Goal: Transaction & Acquisition: Book appointment/travel/reservation

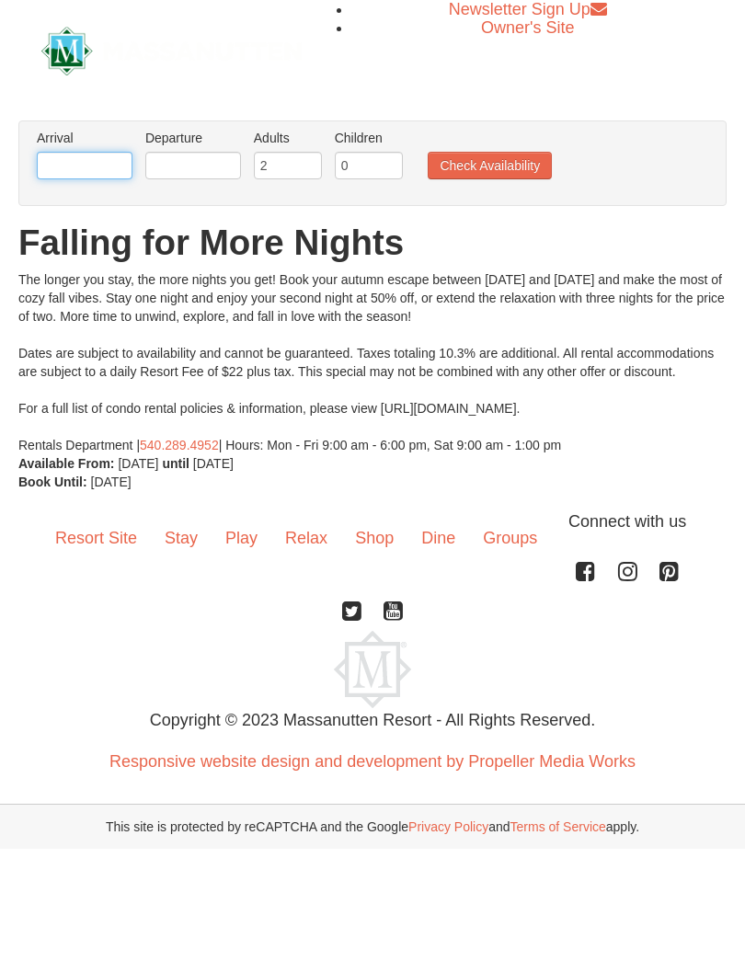
click at [99, 163] on input "text" at bounding box center [85, 166] width 96 height 28
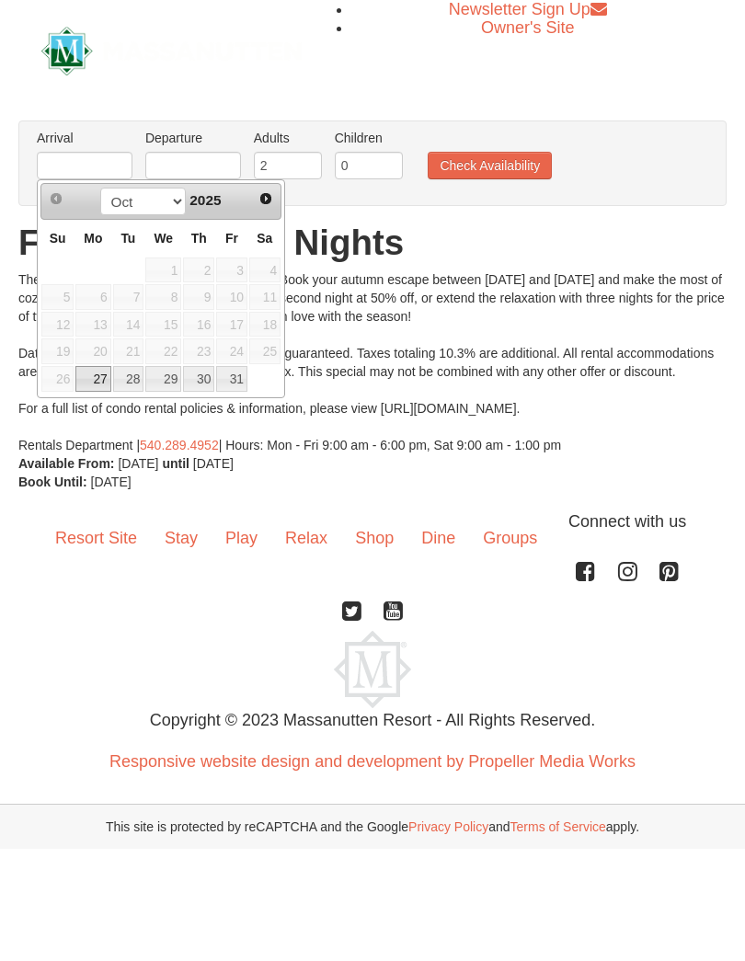
click at [265, 203] on span "Next" at bounding box center [265, 198] width 15 height 15
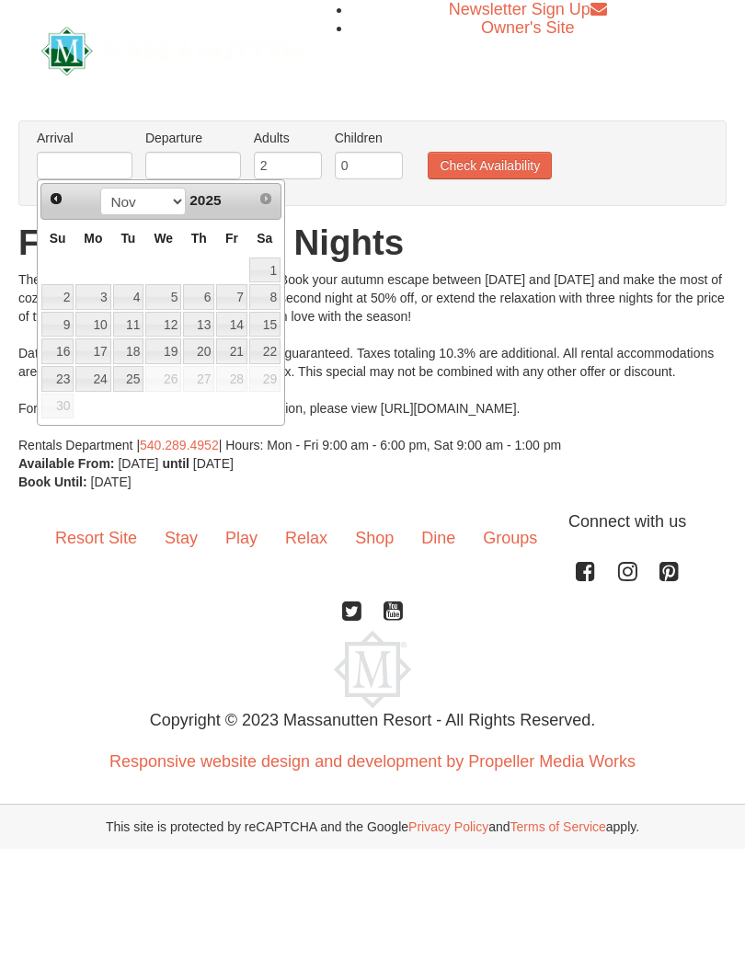
click at [237, 299] on link "7" at bounding box center [231, 297] width 31 height 26
type input "11/07/2025"
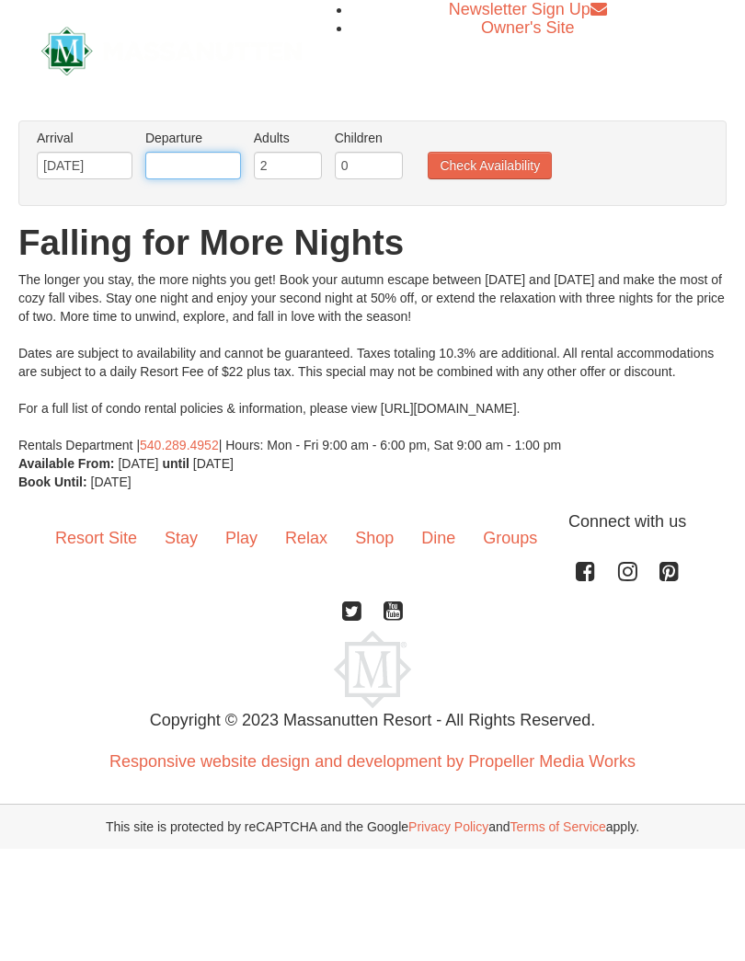
click at [200, 167] on input "text" at bounding box center [193, 166] width 96 height 28
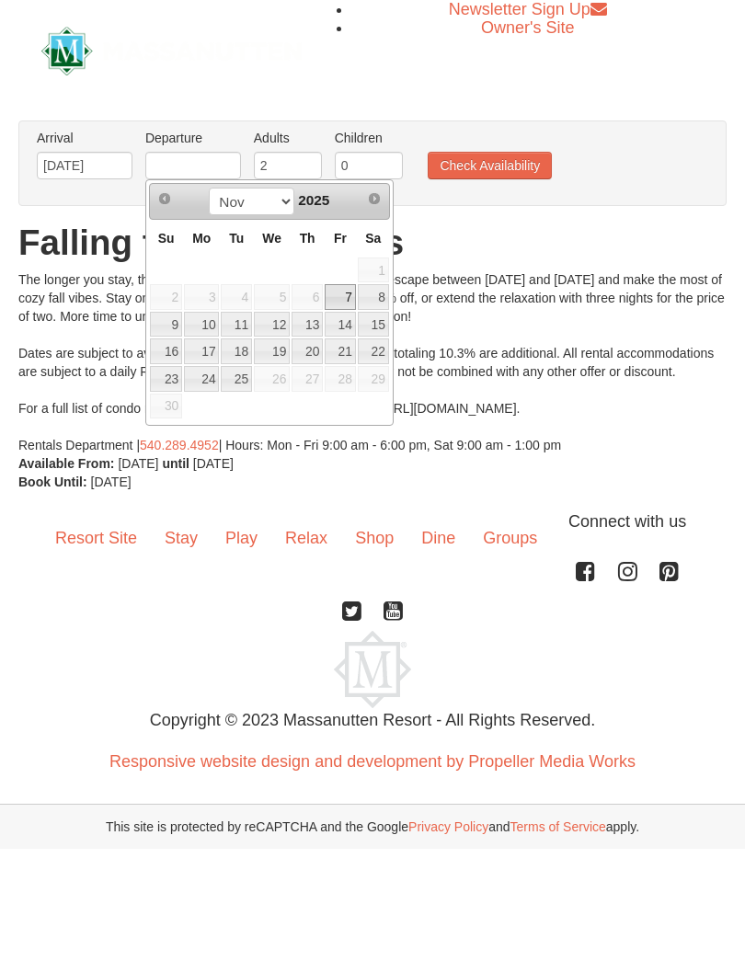
click at [163, 320] on link "9" at bounding box center [166, 325] width 32 height 26
type input "11/09/2025"
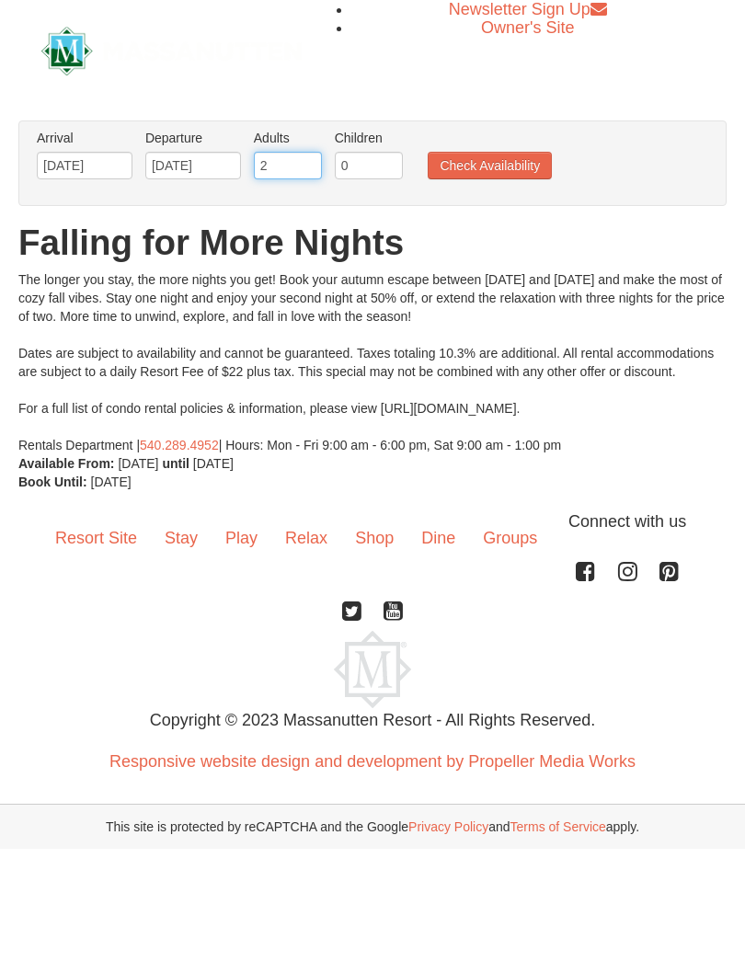
click at [293, 167] on input "2" at bounding box center [288, 166] width 68 height 28
type input "6"
click at [492, 170] on button "Check Availability" at bounding box center [490, 166] width 124 height 28
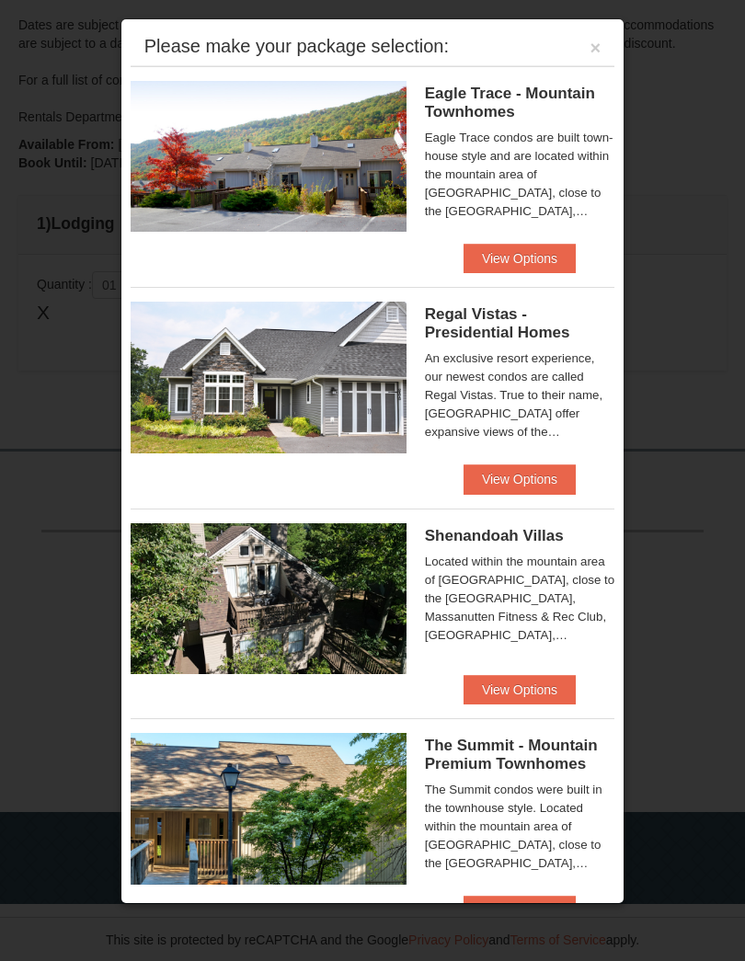
click at [543, 260] on button "View Options" at bounding box center [519, 258] width 112 height 29
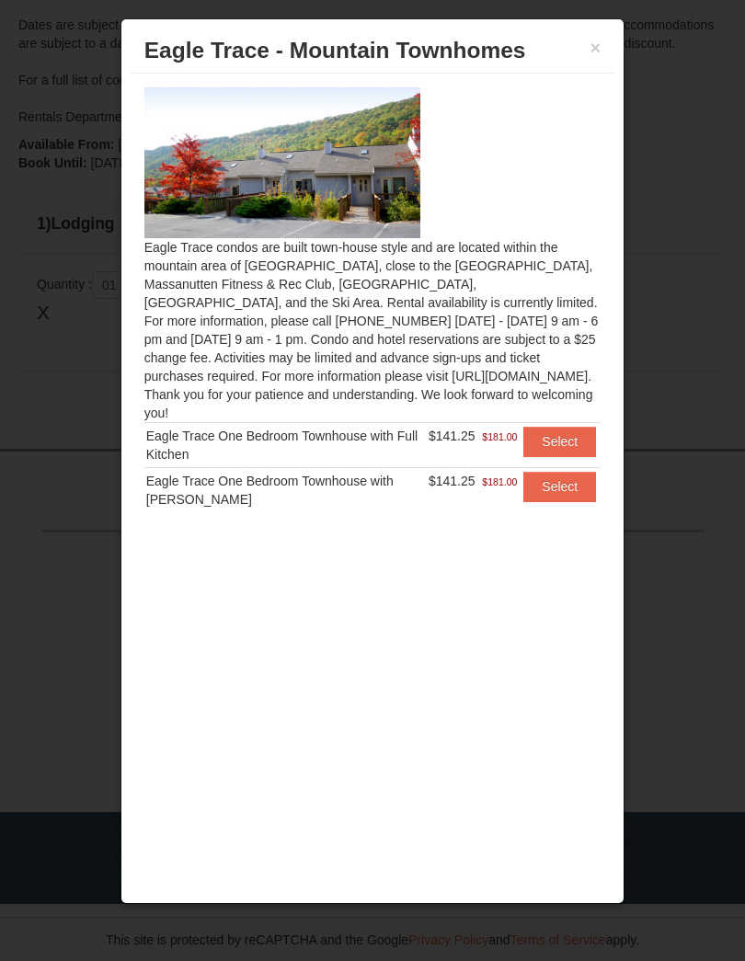
click at [593, 52] on button "×" at bounding box center [595, 48] width 11 height 18
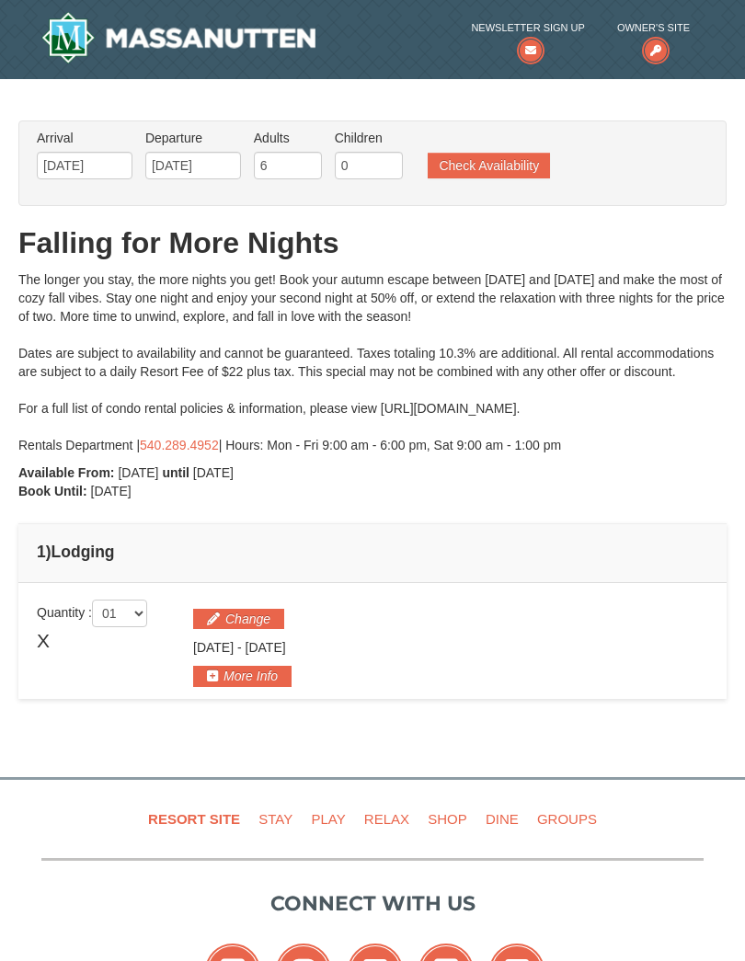
click at [509, 168] on button "Check Availability" at bounding box center [489, 166] width 122 height 26
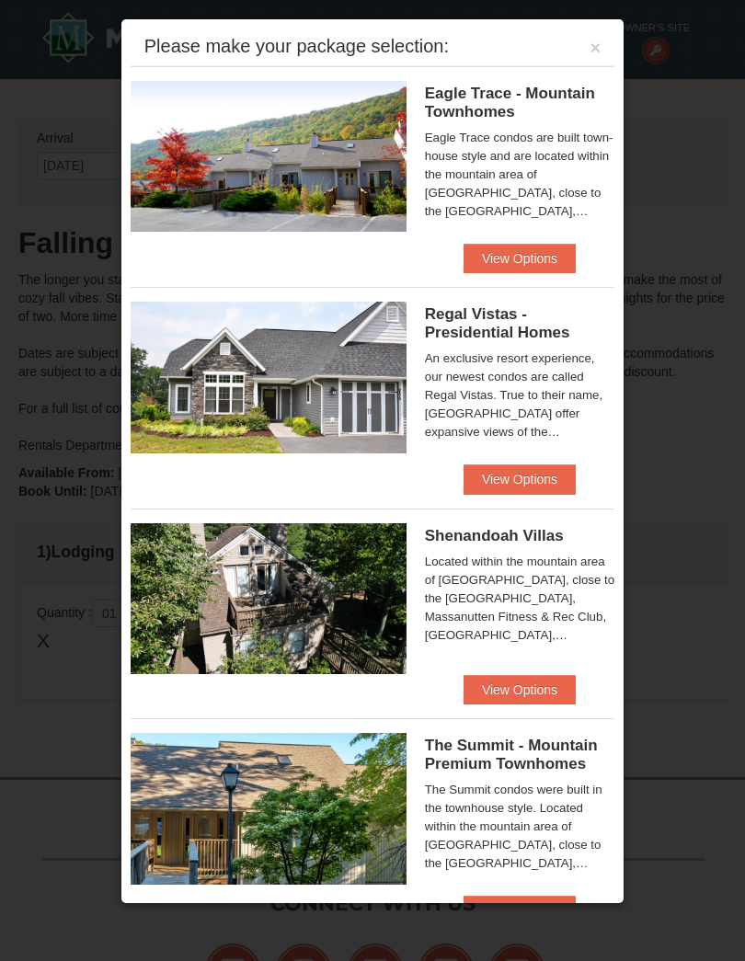
scroll to position [328, 0]
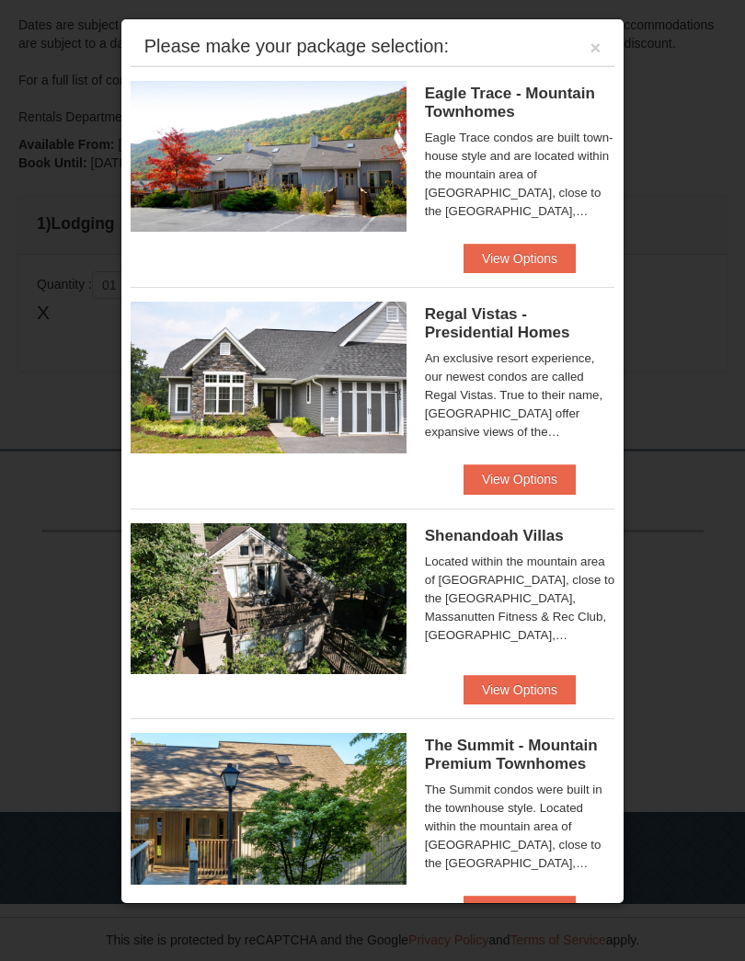
click at [525, 481] on button "View Options" at bounding box center [519, 478] width 112 height 29
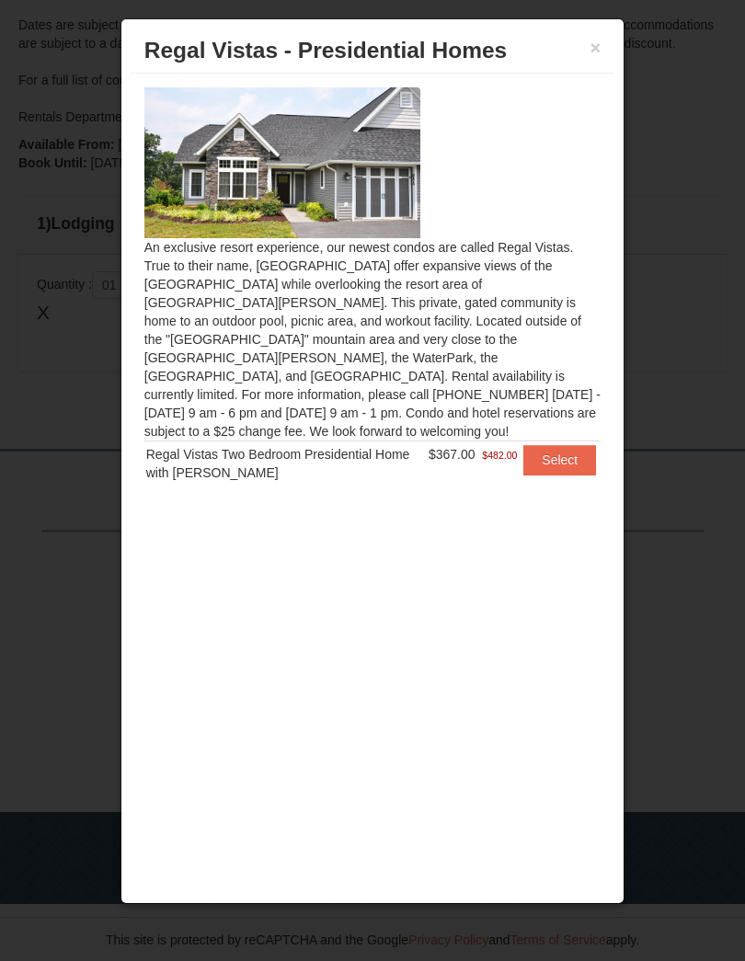
click at [557, 445] on button "Select" at bounding box center [559, 459] width 73 height 29
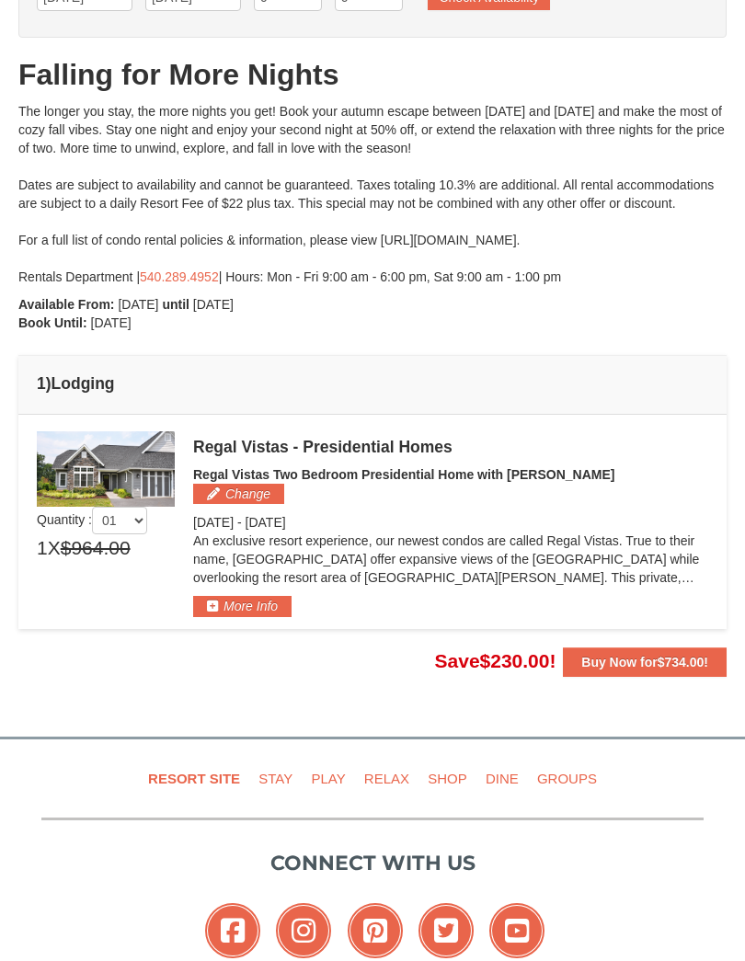
scroll to position [0, 0]
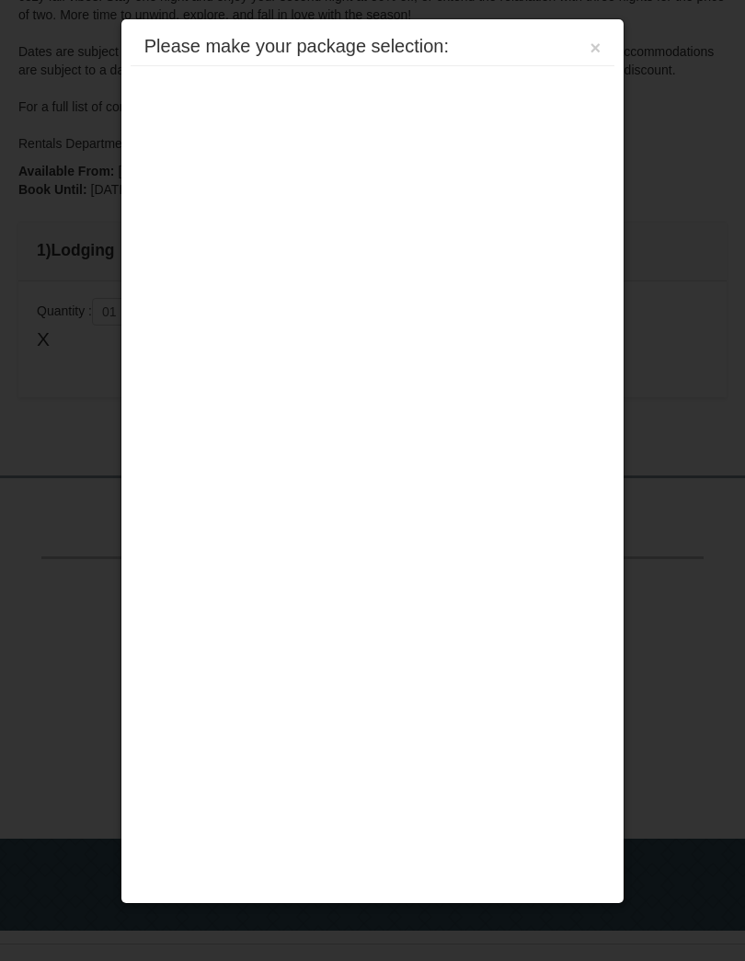
scroll to position [328, 0]
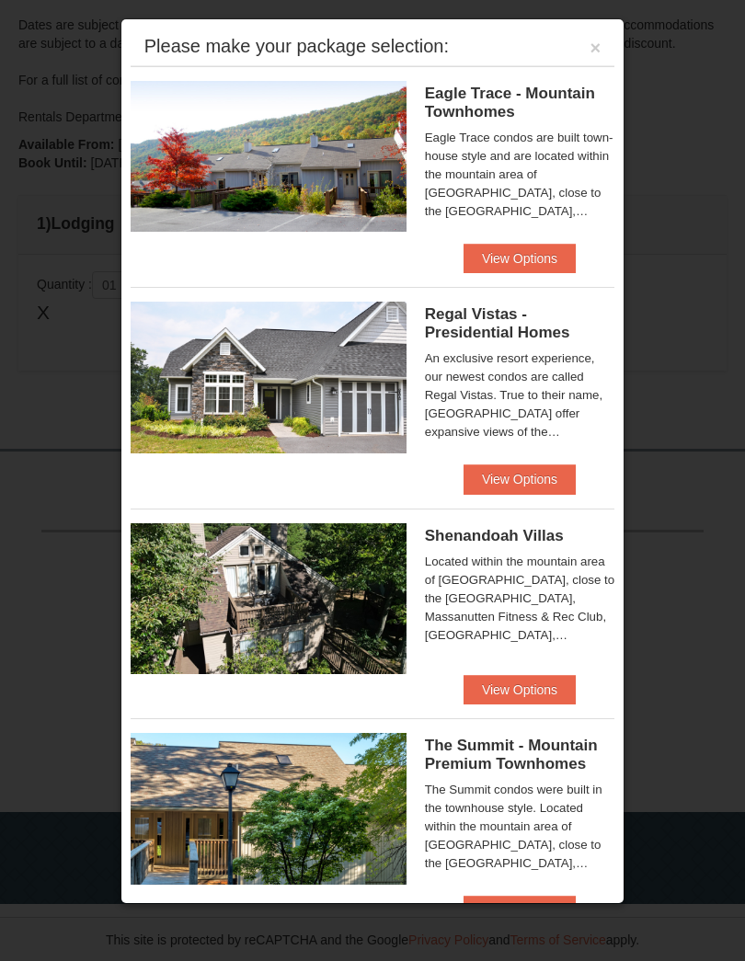
click at [527, 691] on button "View Options" at bounding box center [519, 689] width 112 height 29
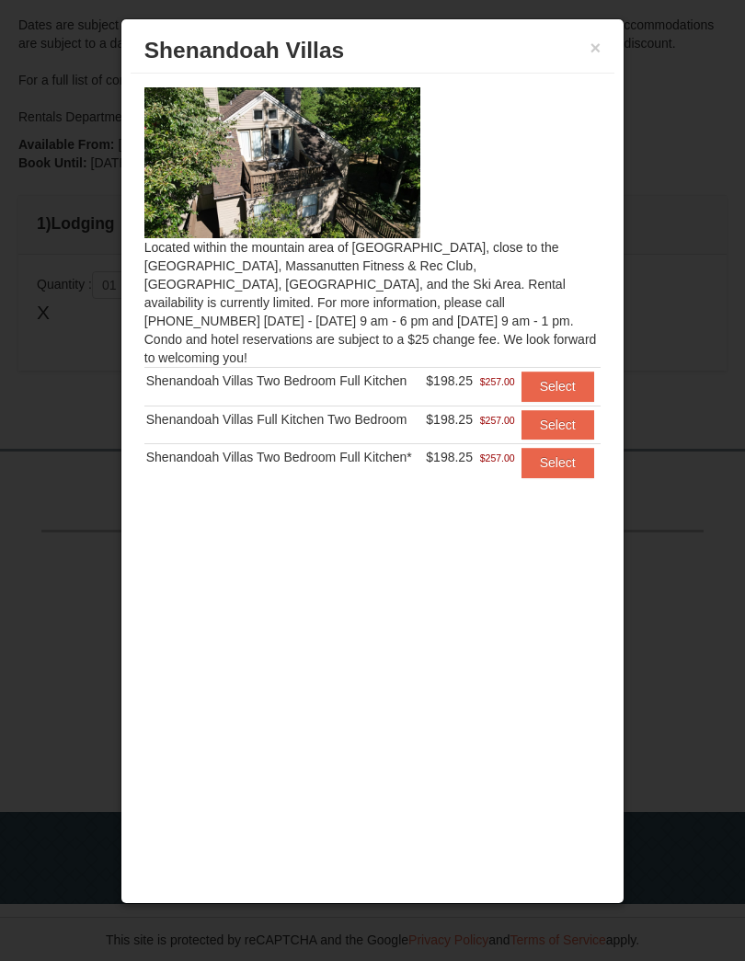
click at [559, 451] on button "Select" at bounding box center [557, 462] width 73 height 29
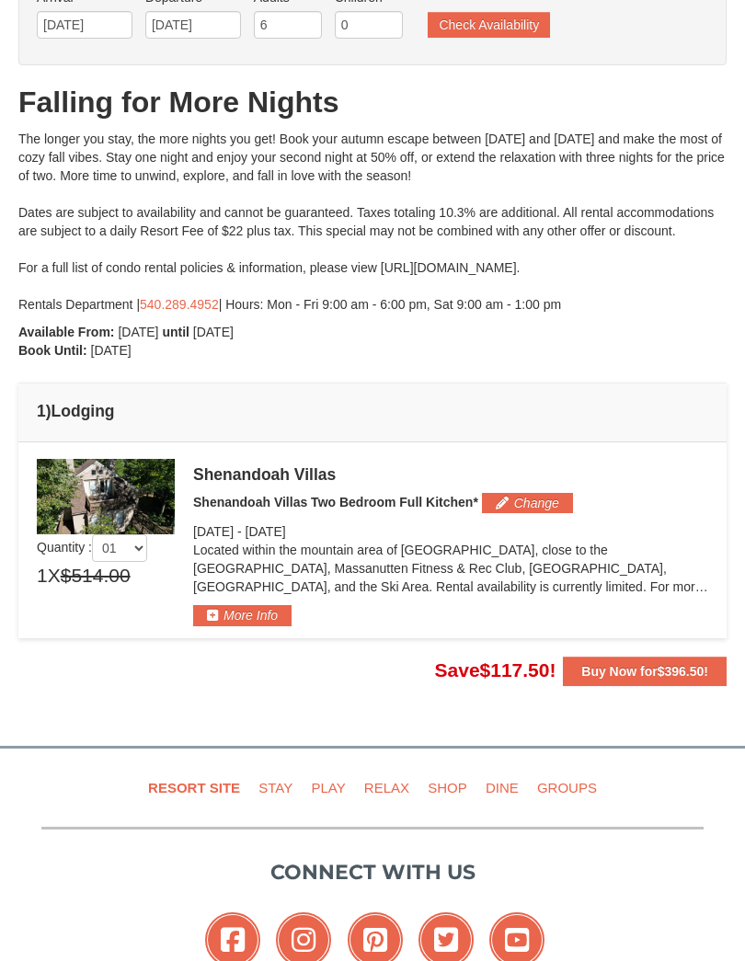
scroll to position [151, 0]
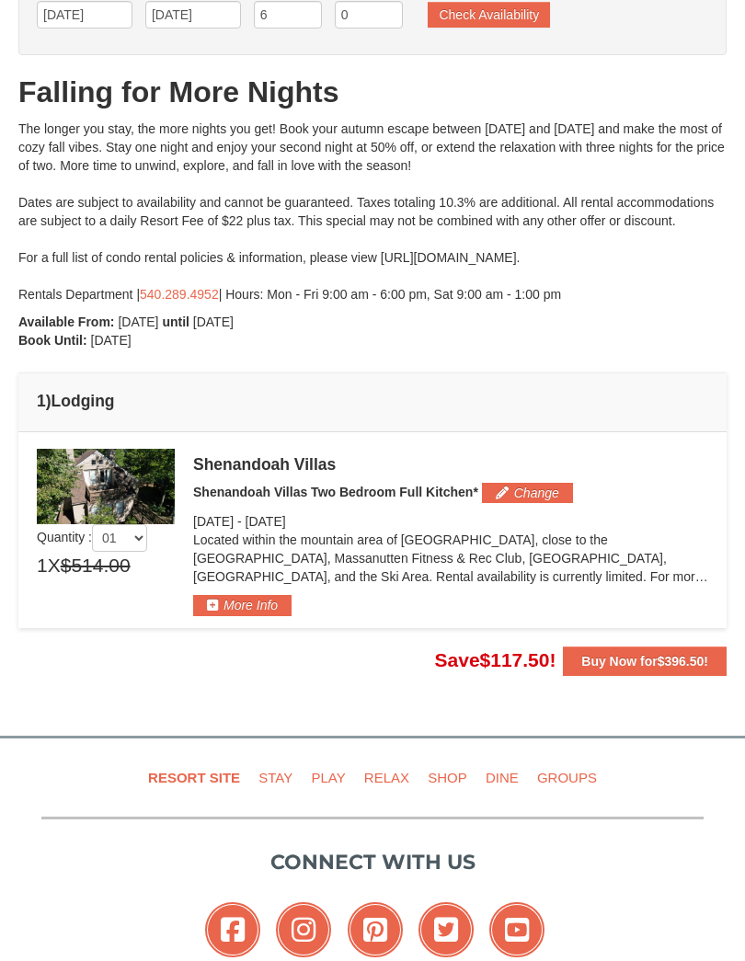
click at [137, 471] on img at bounding box center [106, 486] width 138 height 75
click at [226, 467] on div "Shenandoah Villas" at bounding box center [450, 464] width 515 height 18
click at [226, 466] on div "Shenandoah Villas" at bounding box center [450, 464] width 515 height 18
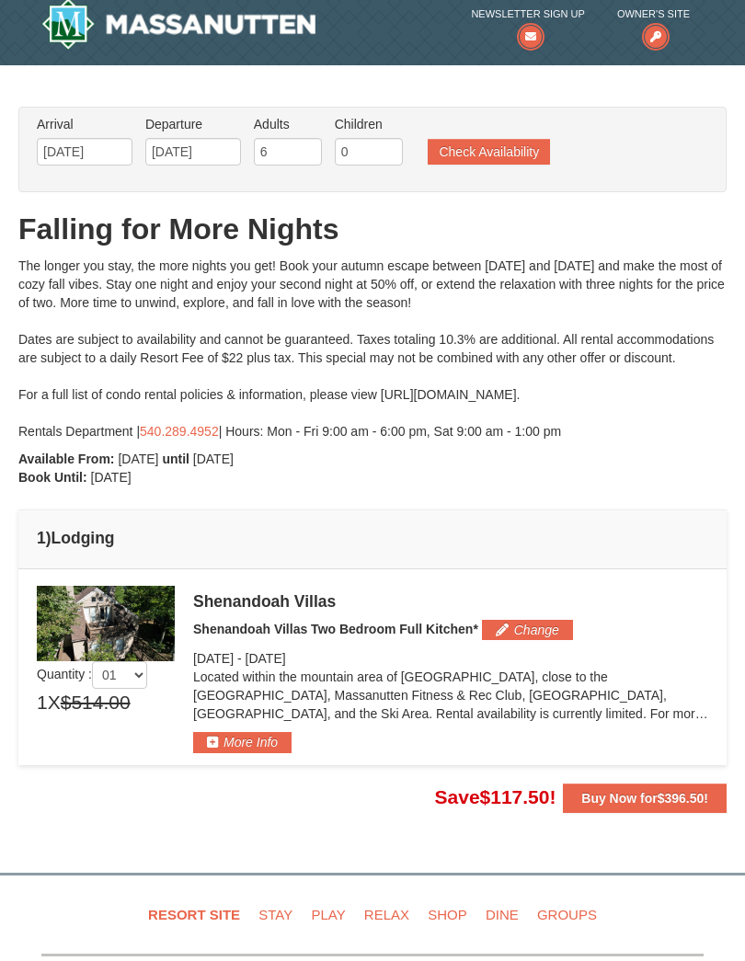
scroll to position [10, 0]
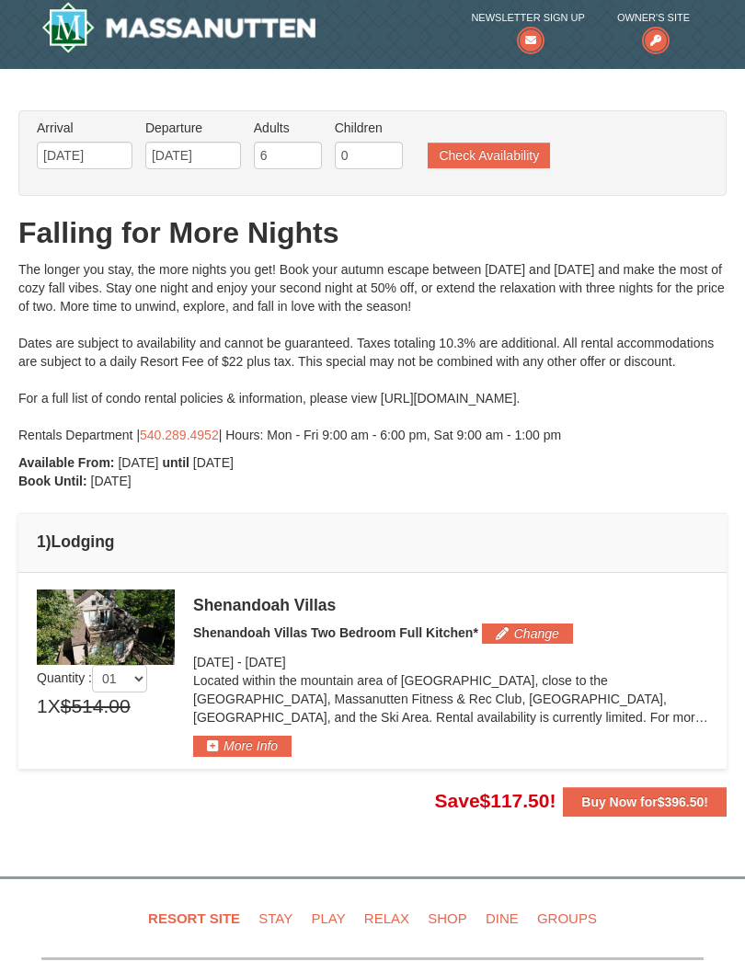
click at [510, 158] on button "Check Availability" at bounding box center [489, 156] width 122 height 26
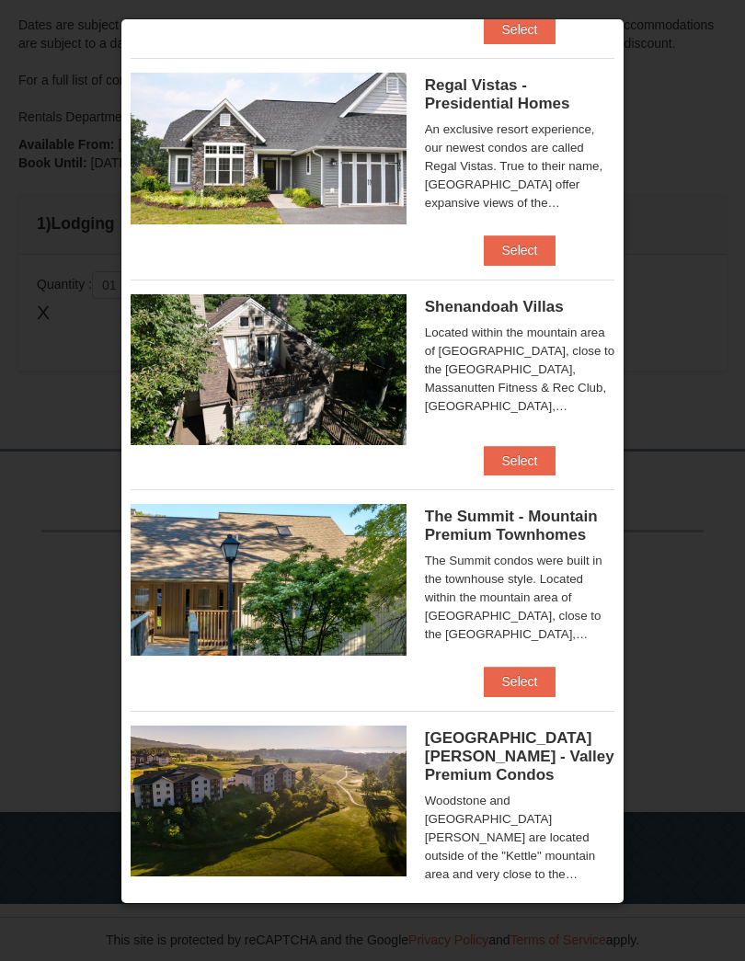
scroll to position [227, 0]
click at [530, 688] on button "Select" at bounding box center [520, 681] width 73 height 29
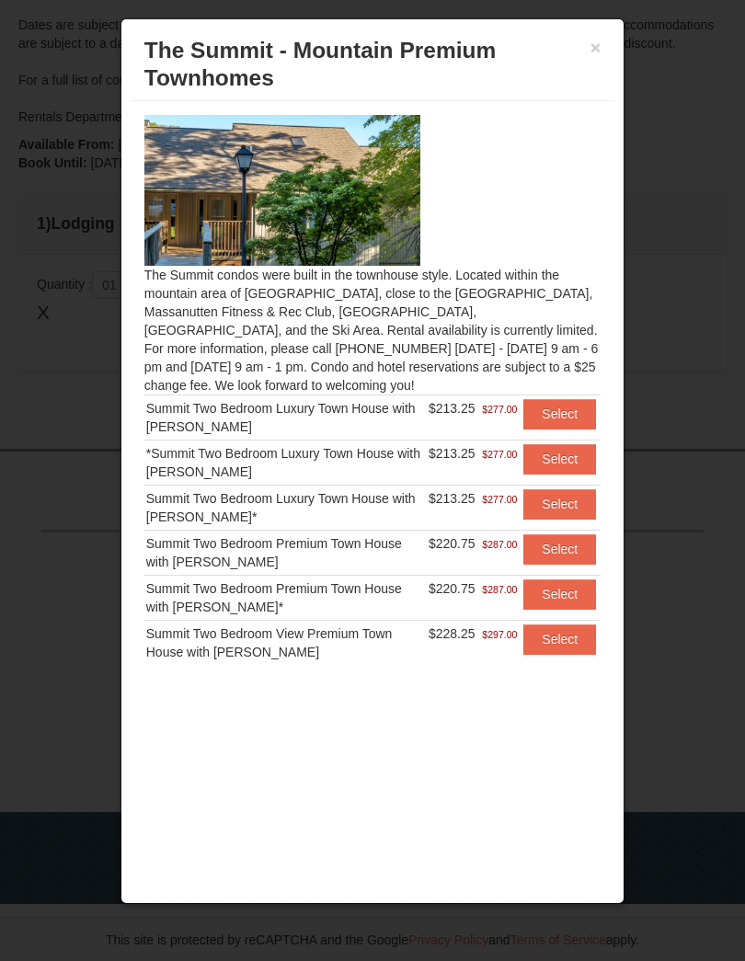
click at [572, 641] on button "Select" at bounding box center [559, 638] width 73 height 29
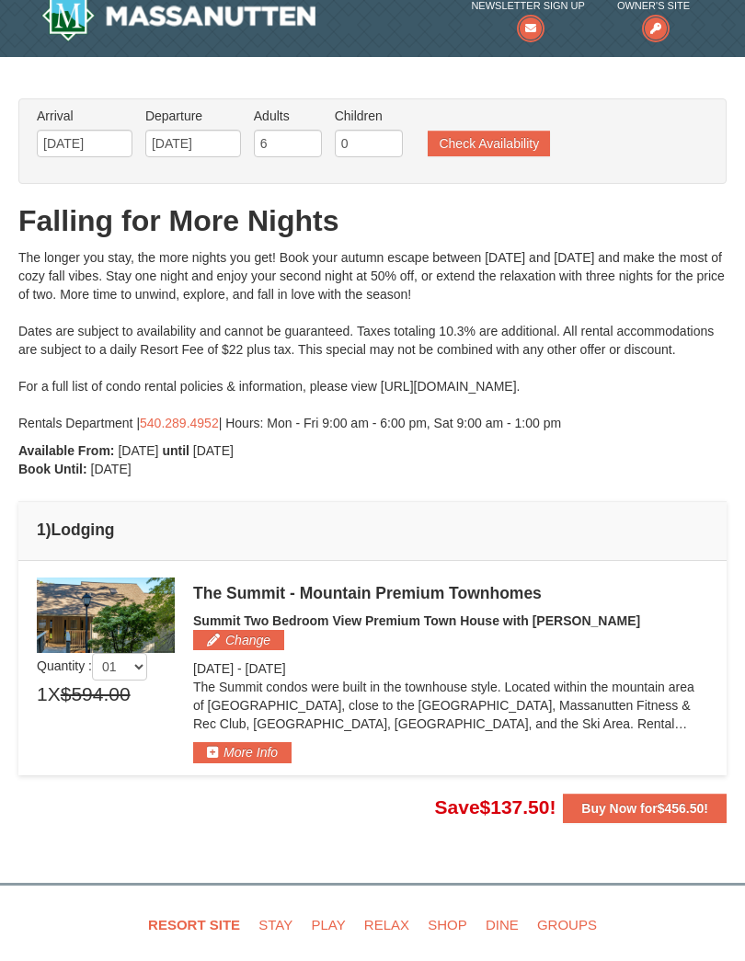
scroll to position [23, 0]
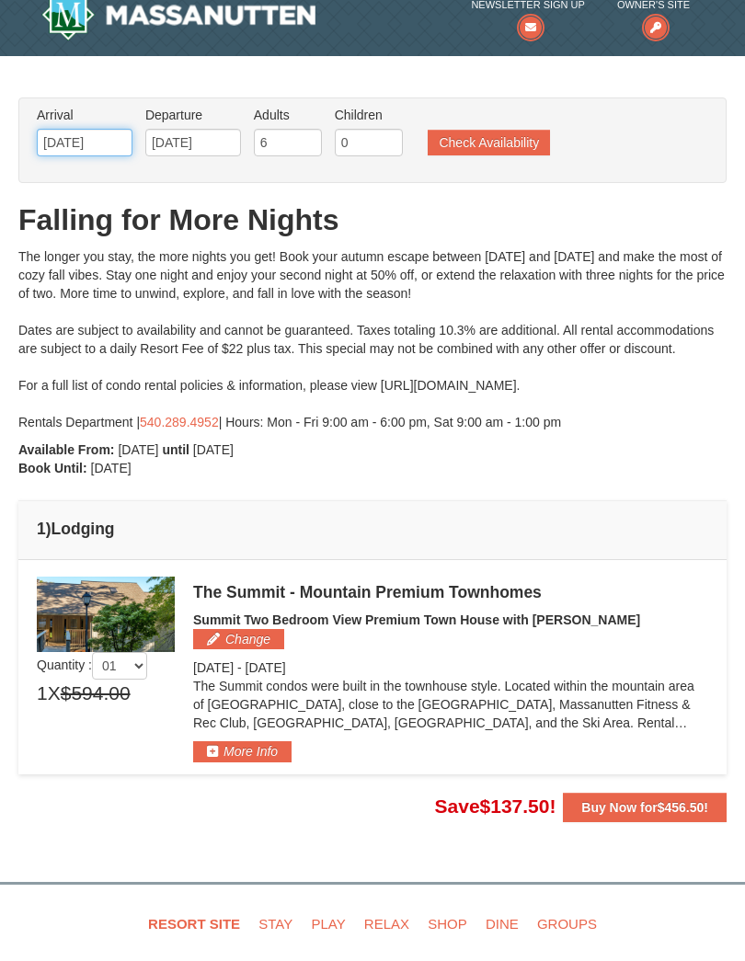
click at [103, 139] on input "[DATE]" at bounding box center [85, 143] width 96 height 28
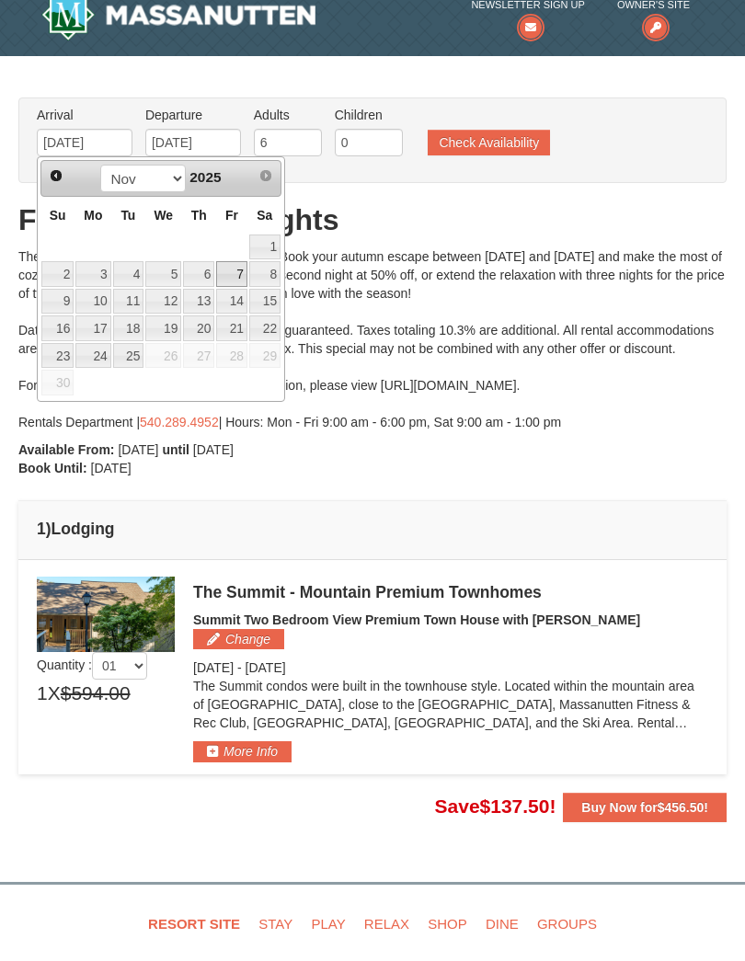
click at [234, 281] on link "7" at bounding box center [231, 274] width 31 height 26
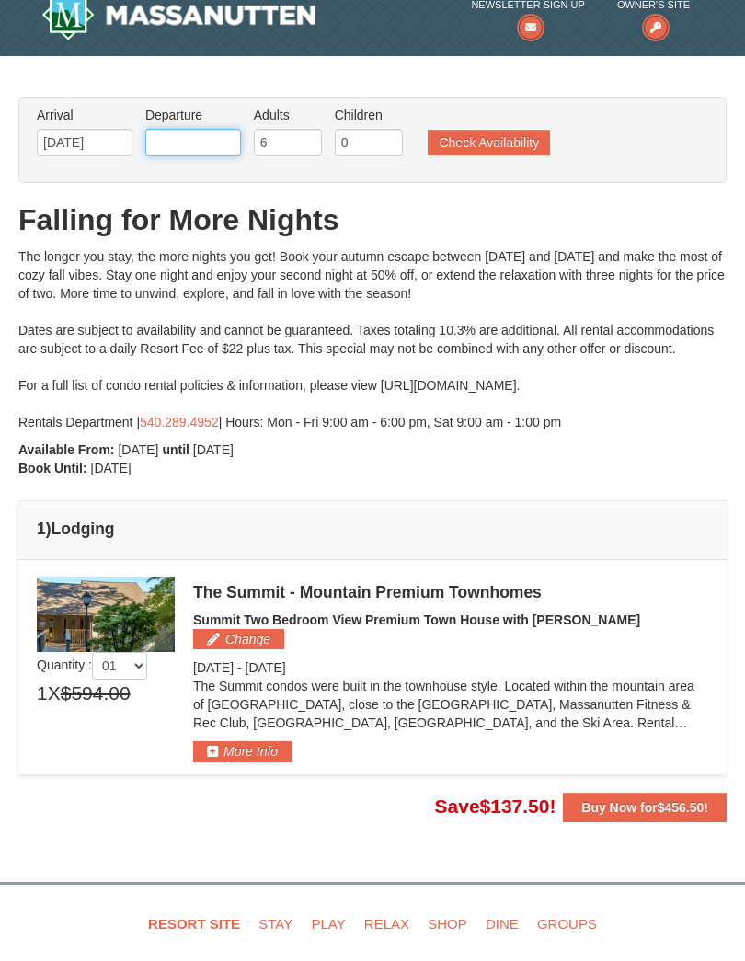
click at [220, 135] on input "text" at bounding box center [193, 143] width 96 height 28
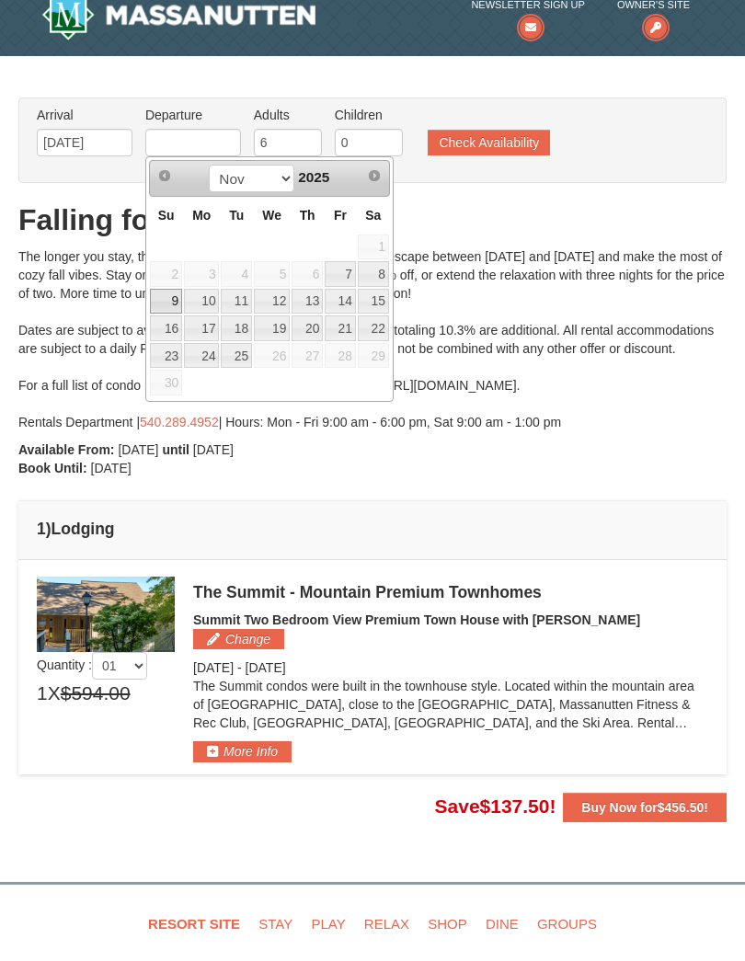
click at [176, 299] on link "9" at bounding box center [166, 302] width 32 height 26
type input "[DATE]"
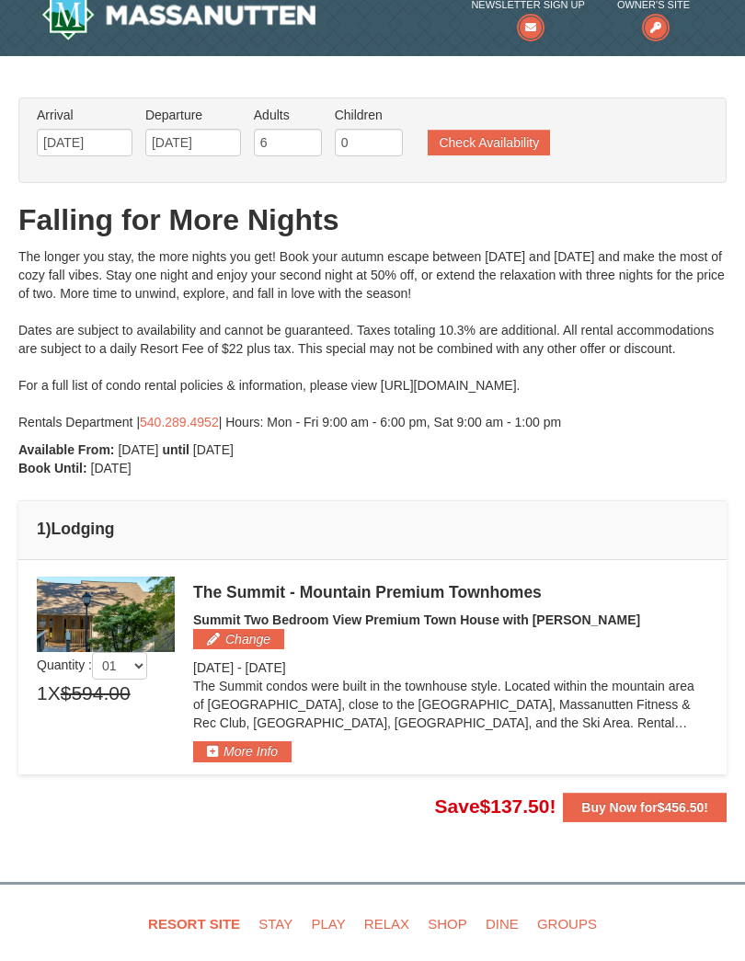
click at [487, 140] on button "Check Availability" at bounding box center [489, 143] width 122 height 26
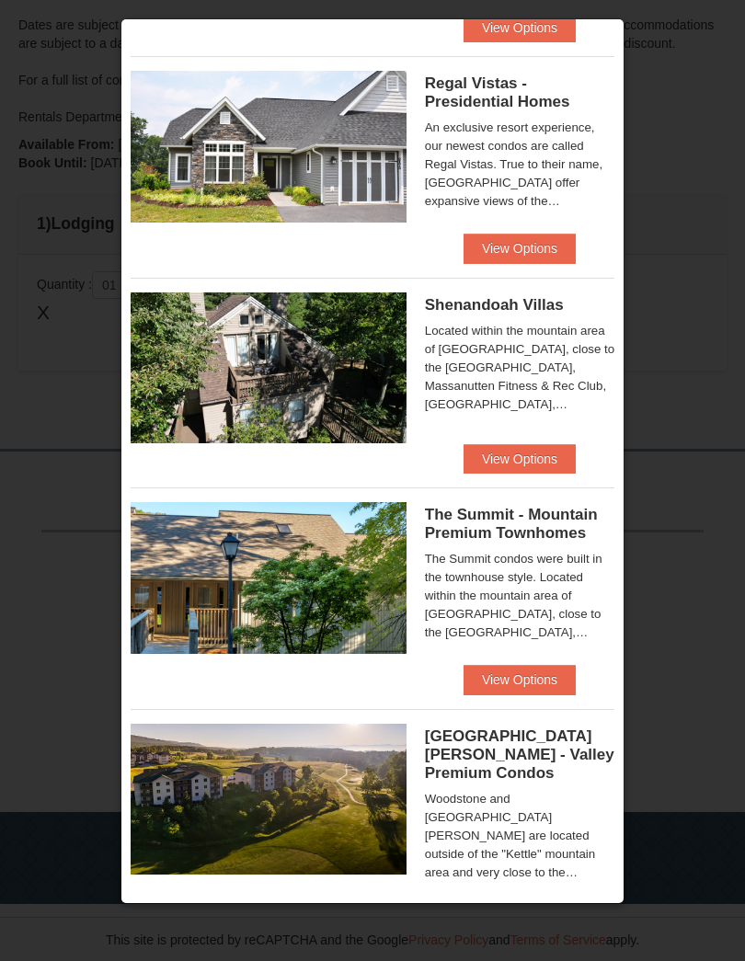
scroll to position [229, 0]
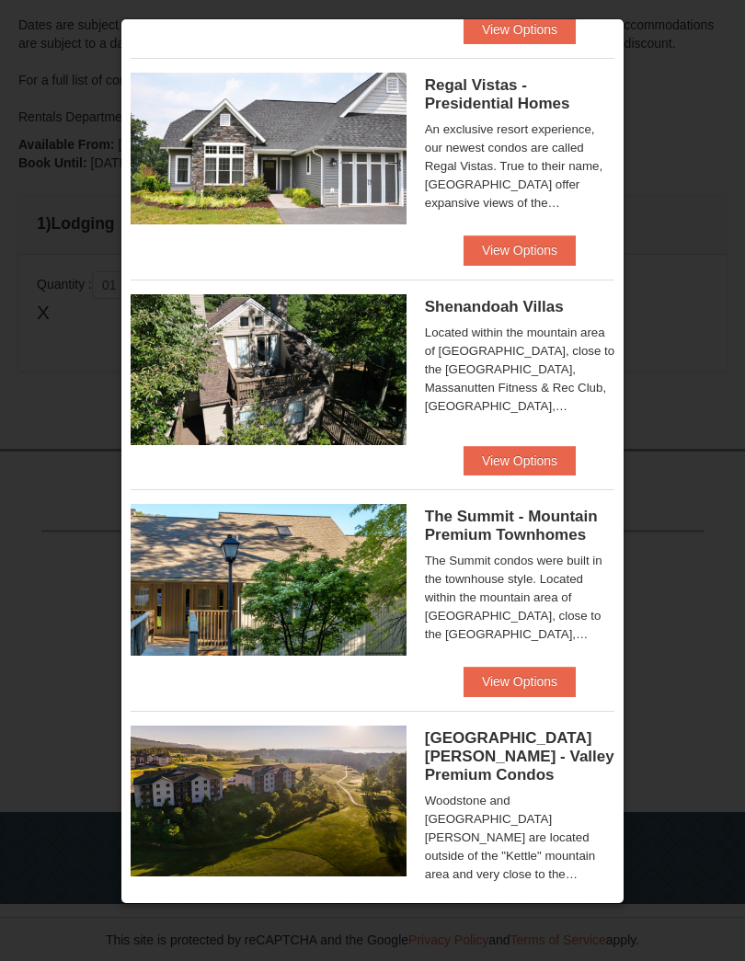
click at [429, 907] on button "View Options" at bounding box center [372, 921] width 112 height 29
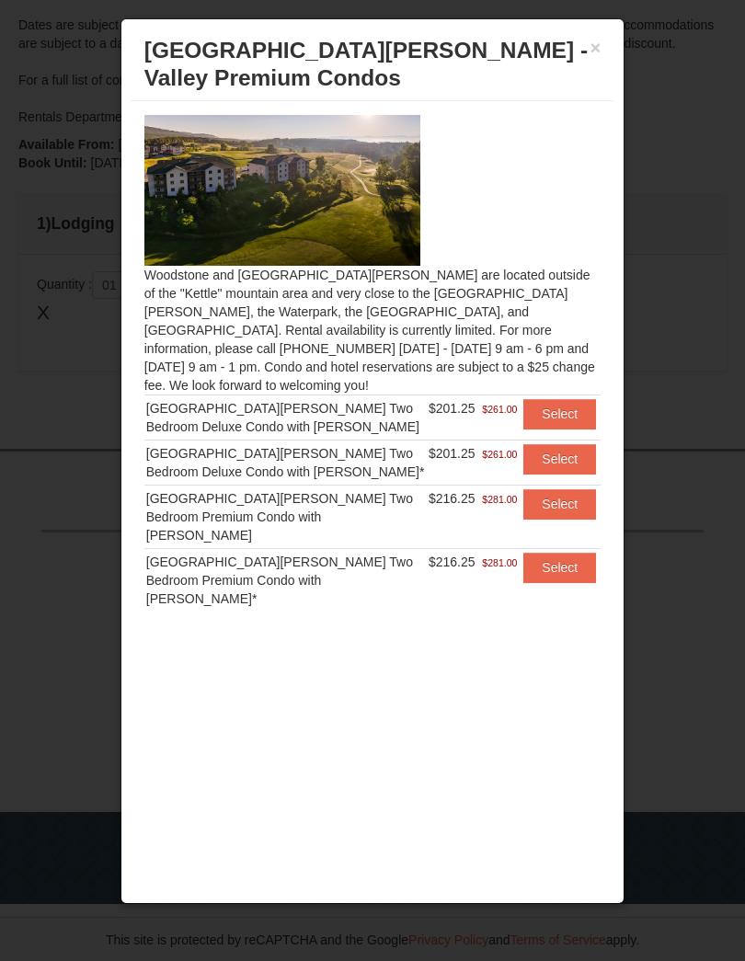
click at [298, 553] on div "[GEOGRAPHIC_DATA][PERSON_NAME] Two Bedroom Premium Condo with [PERSON_NAME]*" at bounding box center [285, 580] width 279 height 55
click at [550, 553] on button "Select" at bounding box center [559, 567] width 73 height 29
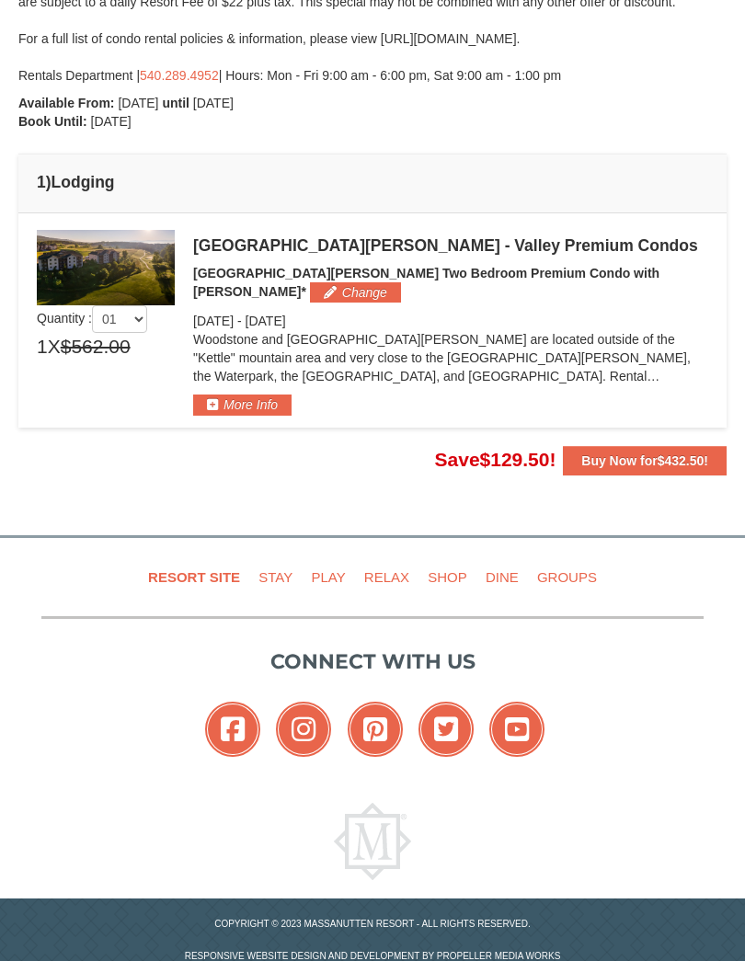
scroll to position [369, 0]
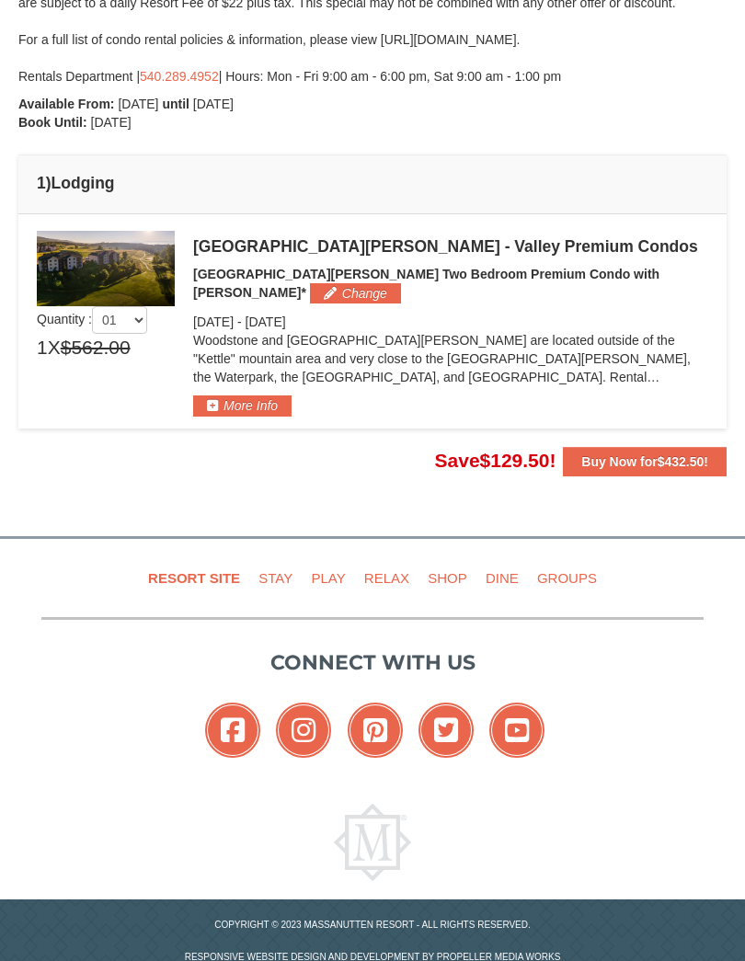
click at [275, 563] on link "Stay" at bounding box center [275, 577] width 49 height 41
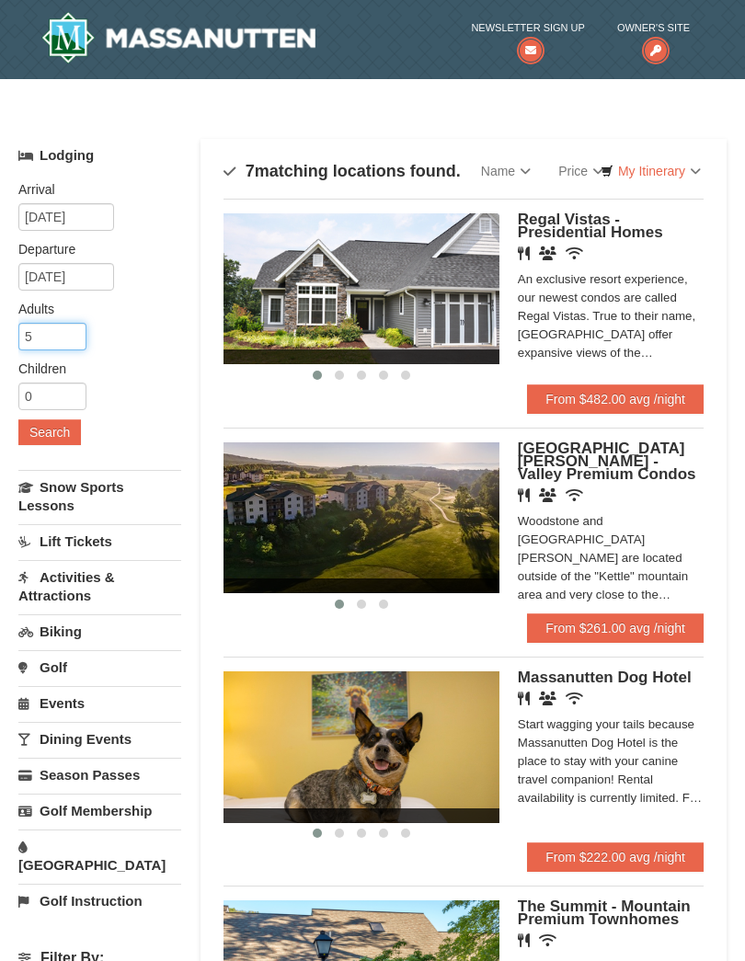
click at [52, 333] on input "5" at bounding box center [52, 337] width 68 height 28
type input "6"
click at [53, 440] on button "Search" at bounding box center [49, 432] width 63 height 26
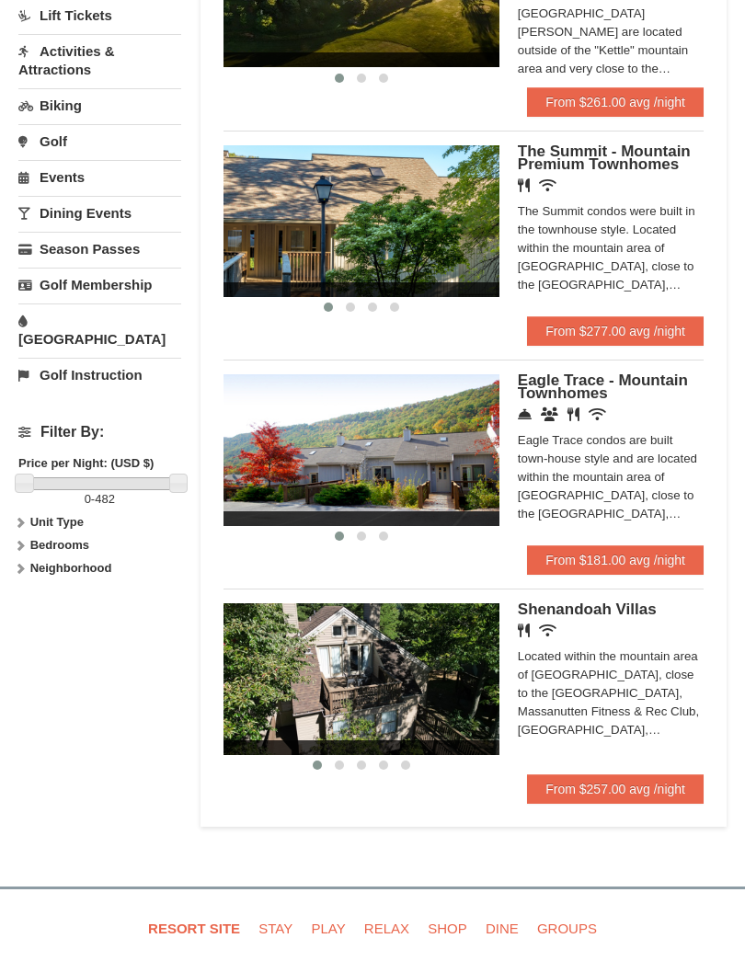
scroll to position [525, 0]
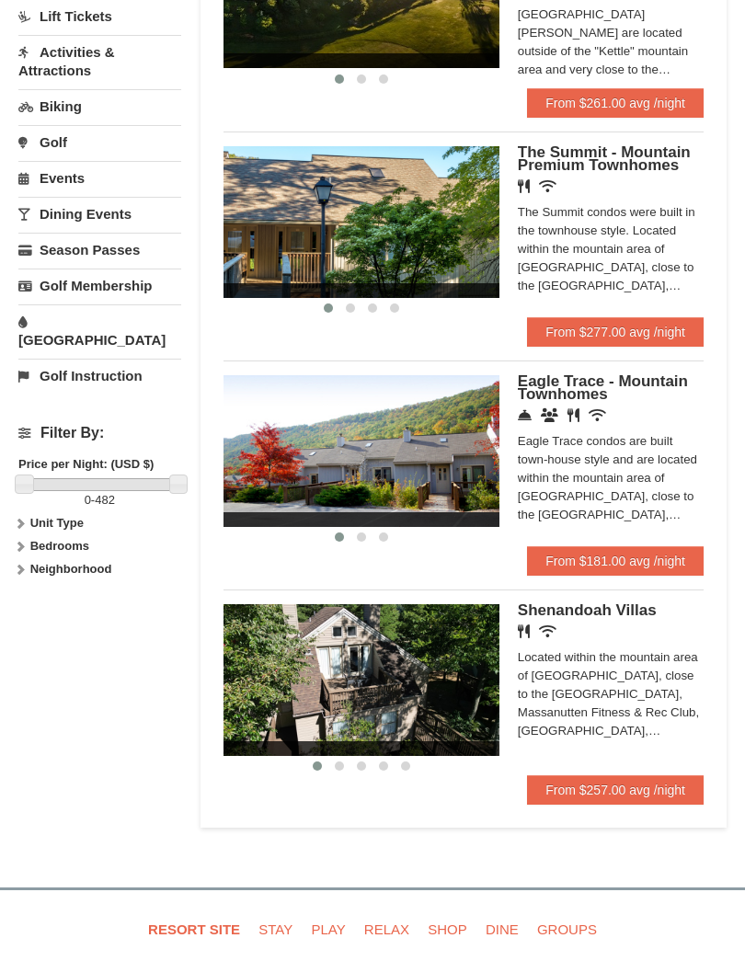
click at [499, 470] on img at bounding box center [637, 450] width 276 height 151
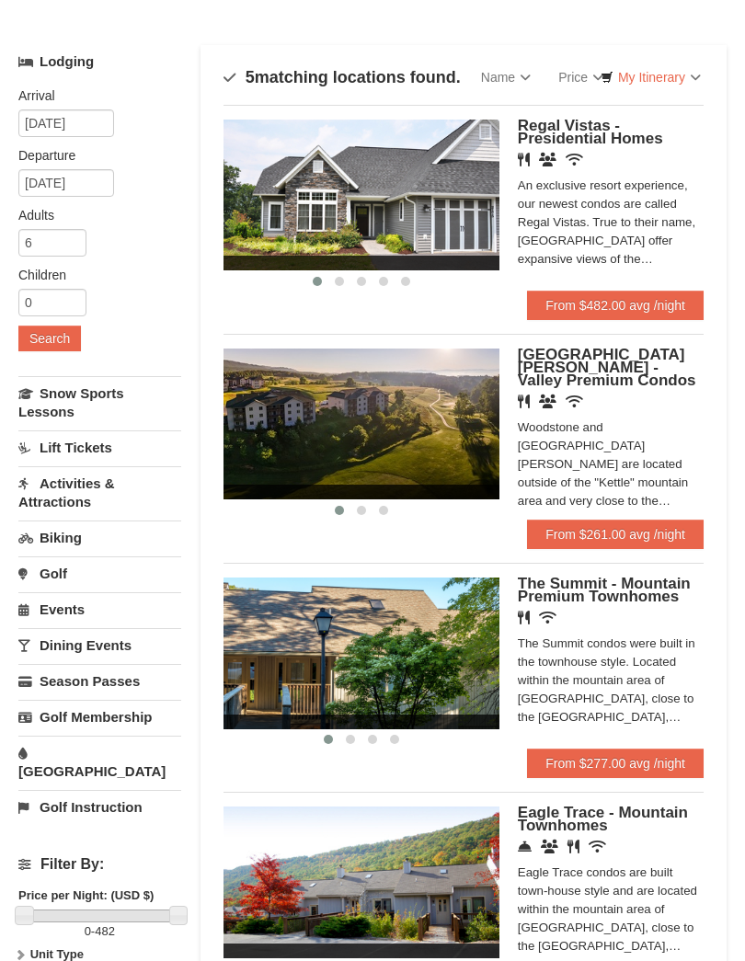
scroll to position [97, 0]
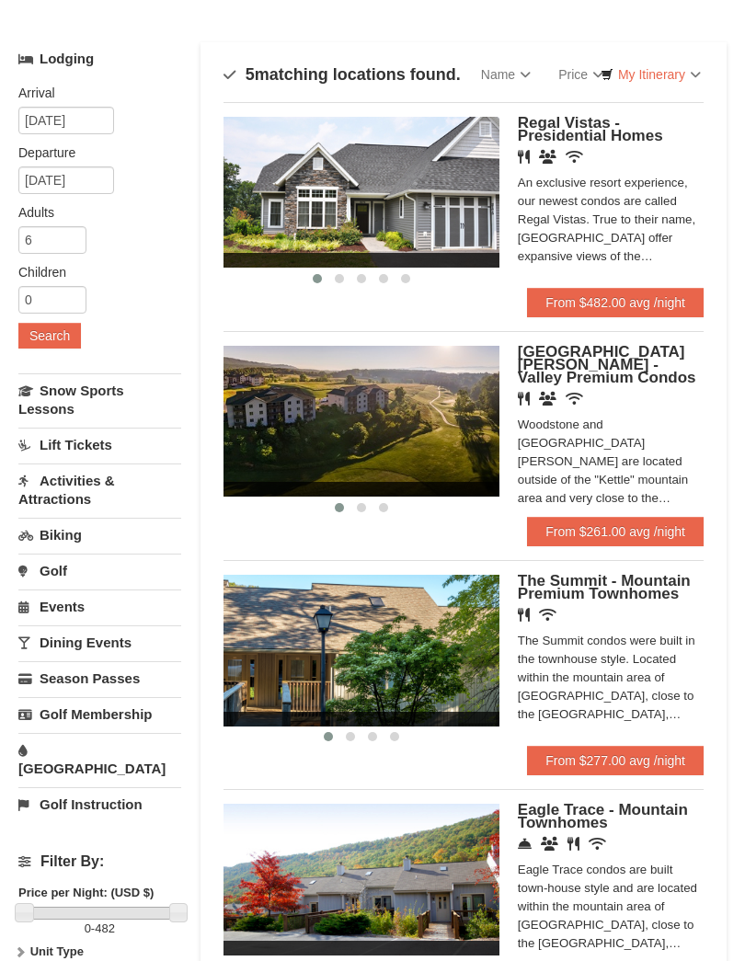
click at [616, 636] on div "The Summit condos were built in the townhouse style. Located within the mountai…" at bounding box center [611, 678] width 186 height 92
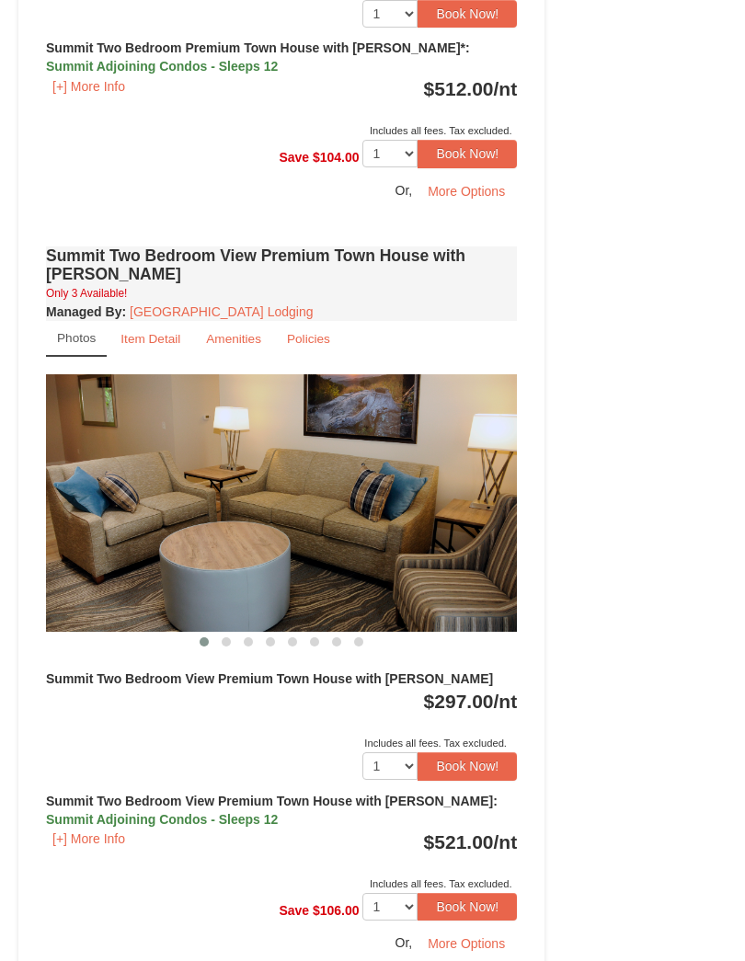
scroll to position [4209, 0]
